Goal: Task Accomplishment & Management: Manage account settings

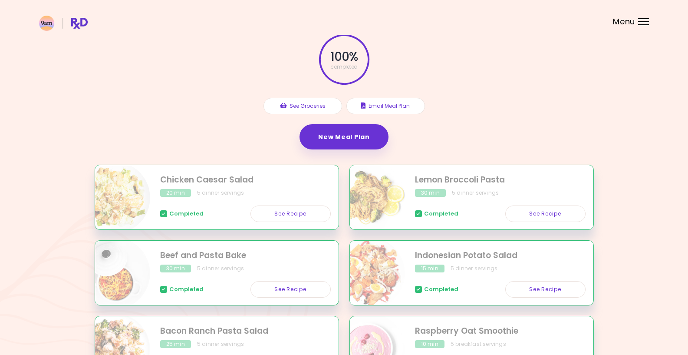
scroll to position [43, 0]
